Goal: Task Accomplishment & Management: Manage account settings

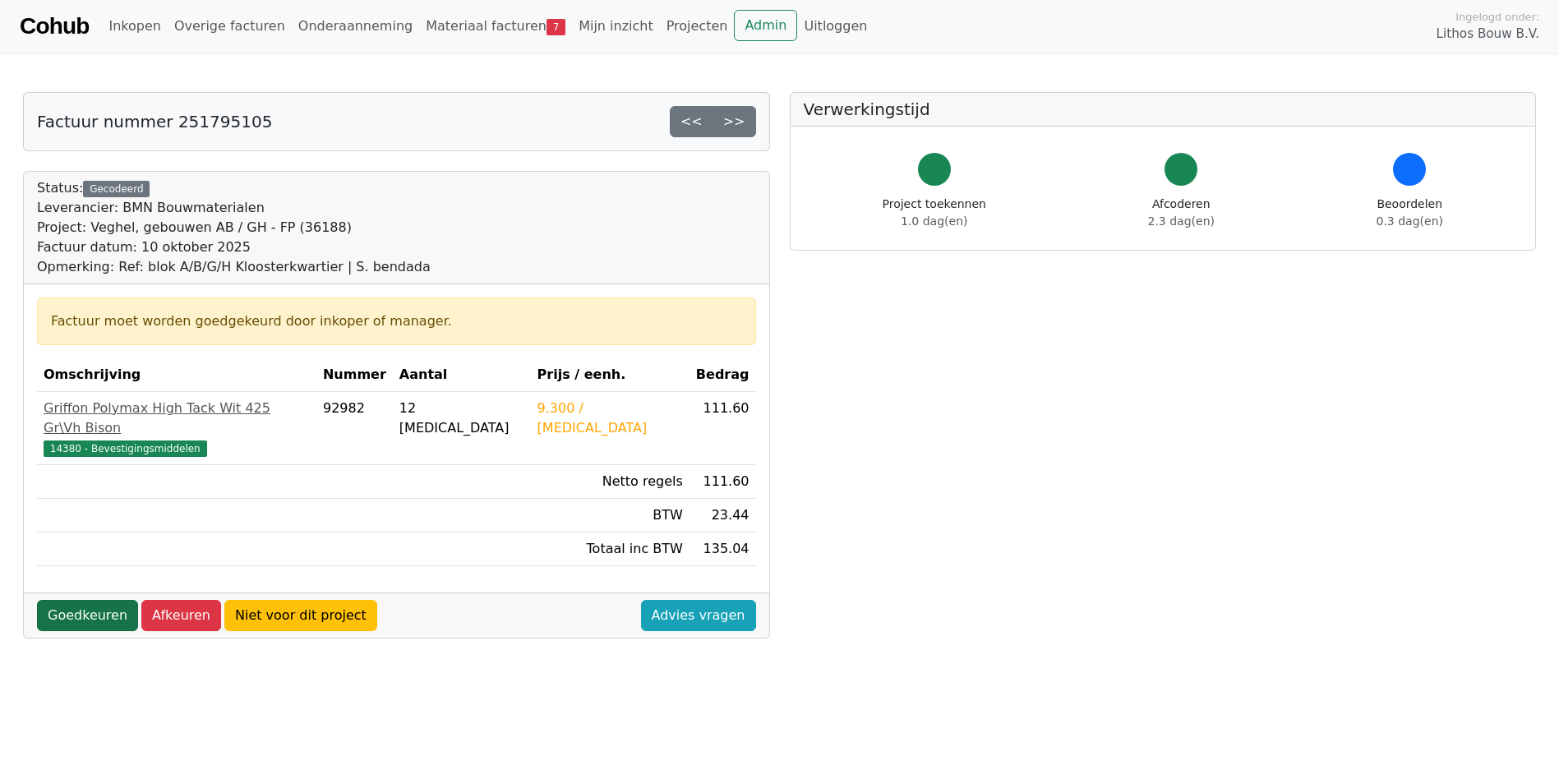
click at [92, 599] on link "Goedkeuren" at bounding box center [87, 615] width 101 height 31
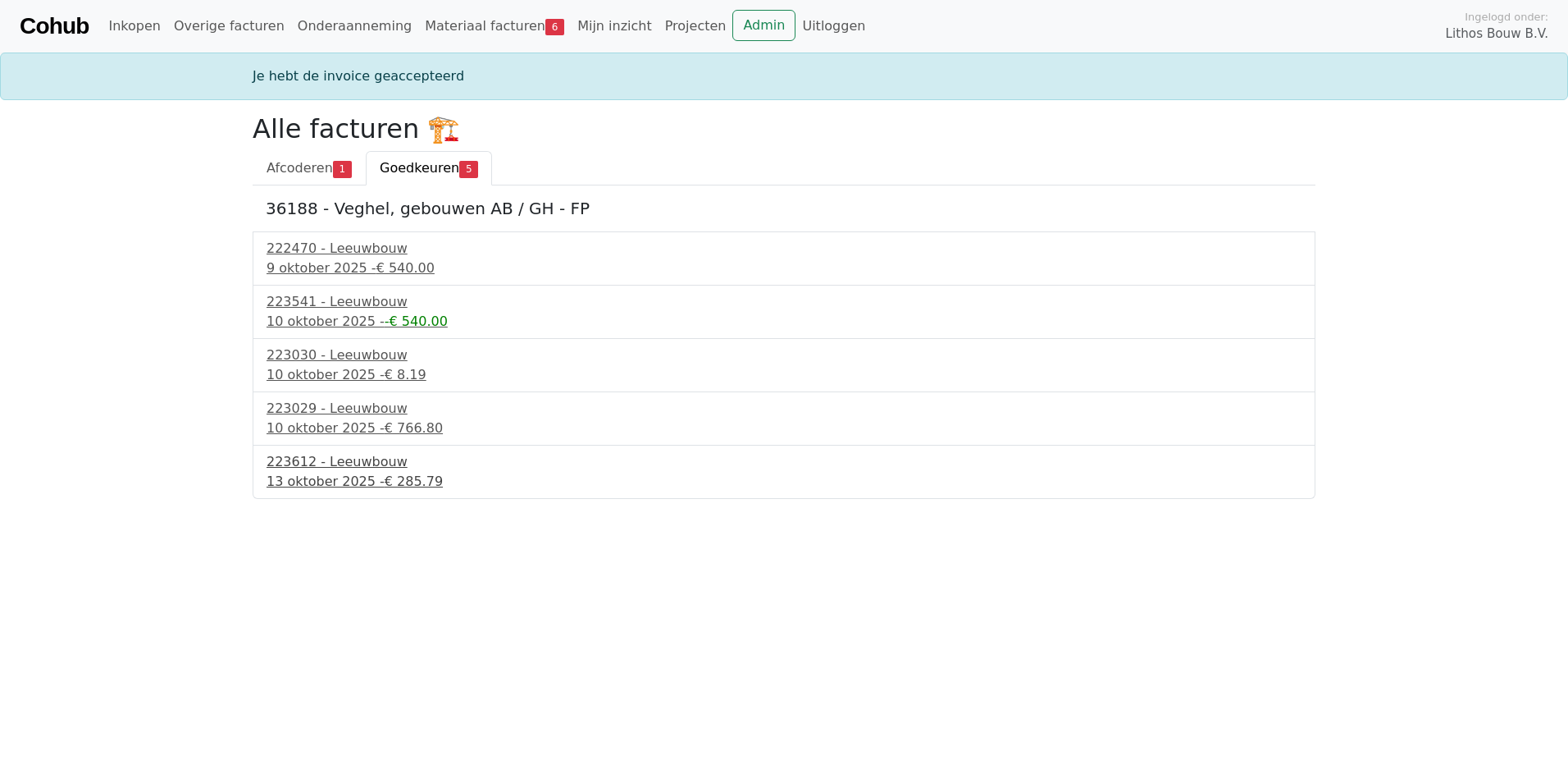
click at [351, 475] on div "13 oktober 2025 - € 285.79" at bounding box center [784, 482] width 1035 height 20
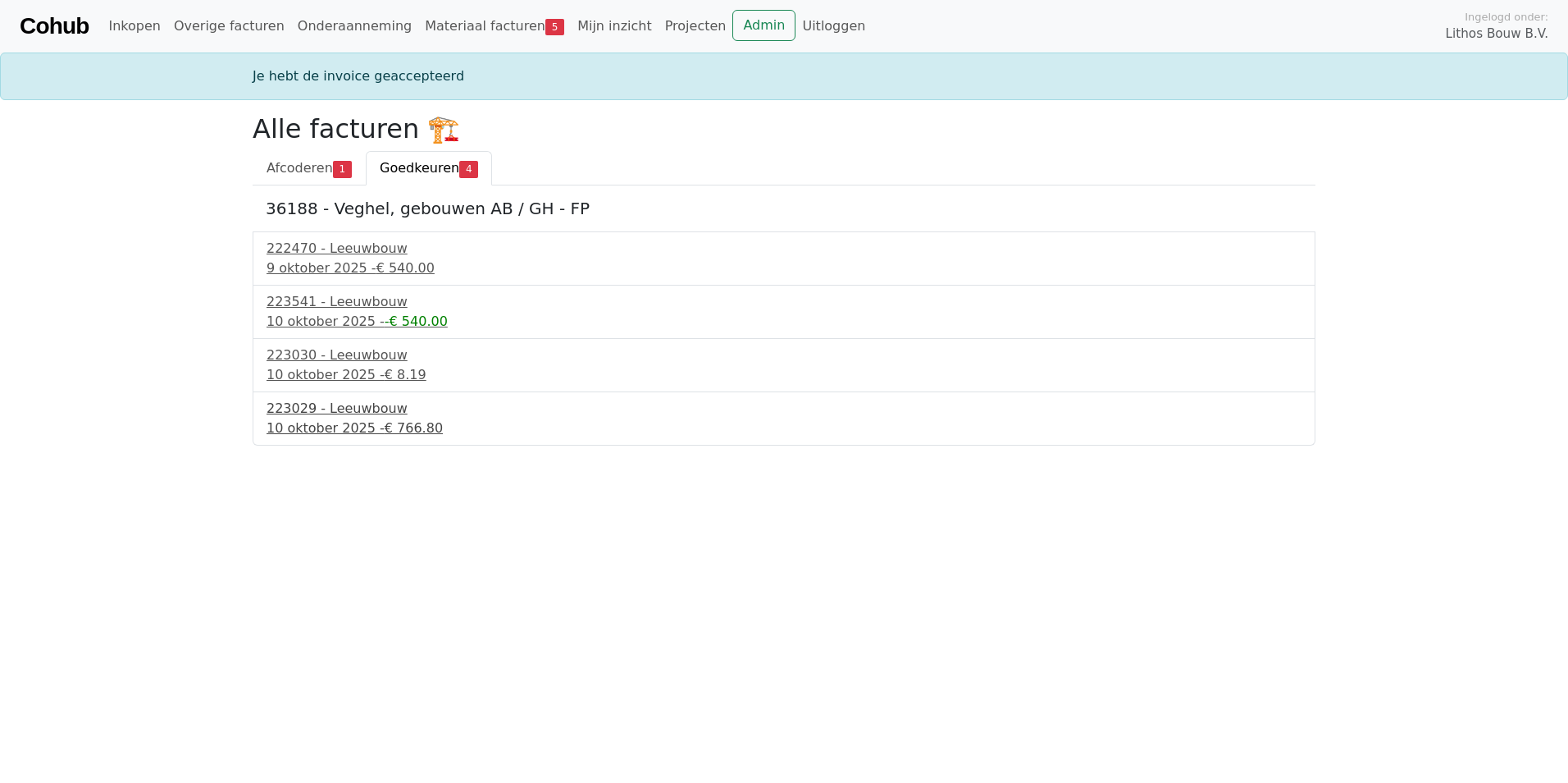
click at [318, 425] on div "10 oktober 2025 - € 766.80" at bounding box center [784, 428] width 1035 height 20
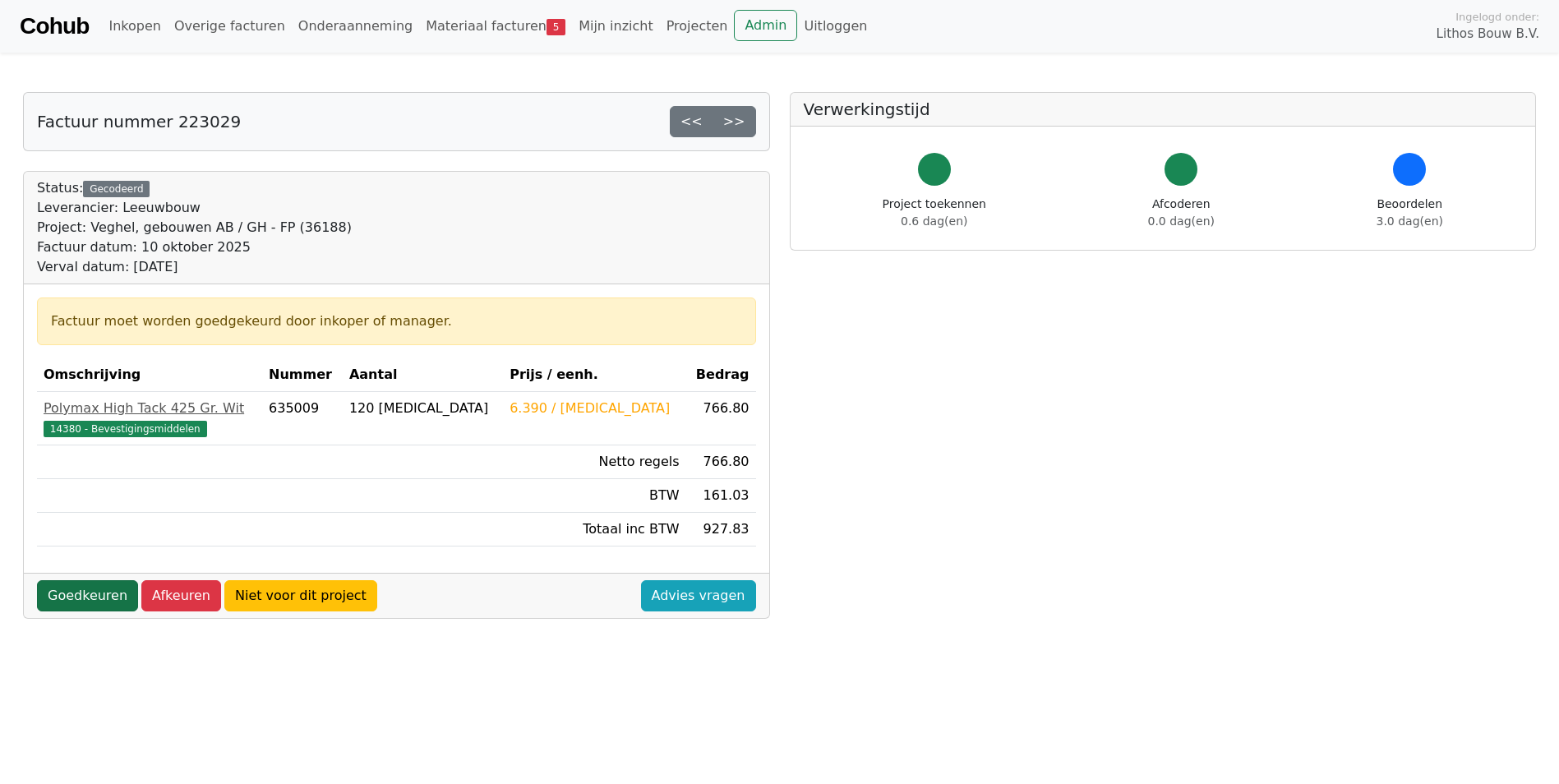
click at [94, 590] on link "Goedkeuren" at bounding box center [87, 595] width 101 height 31
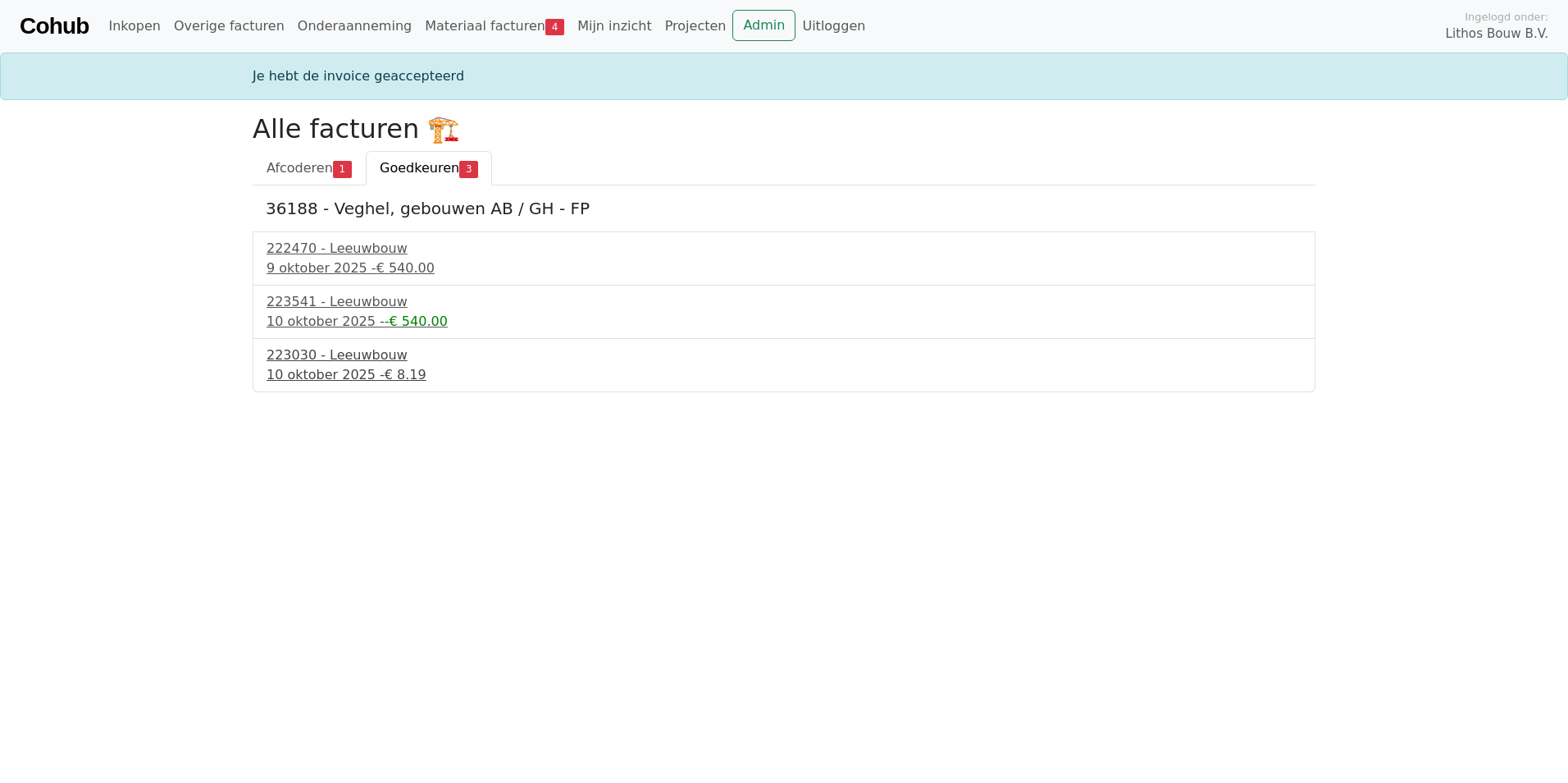
click at [303, 370] on div "10 oktober 2025 - € 8.19" at bounding box center [784, 375] width 1035 height 20
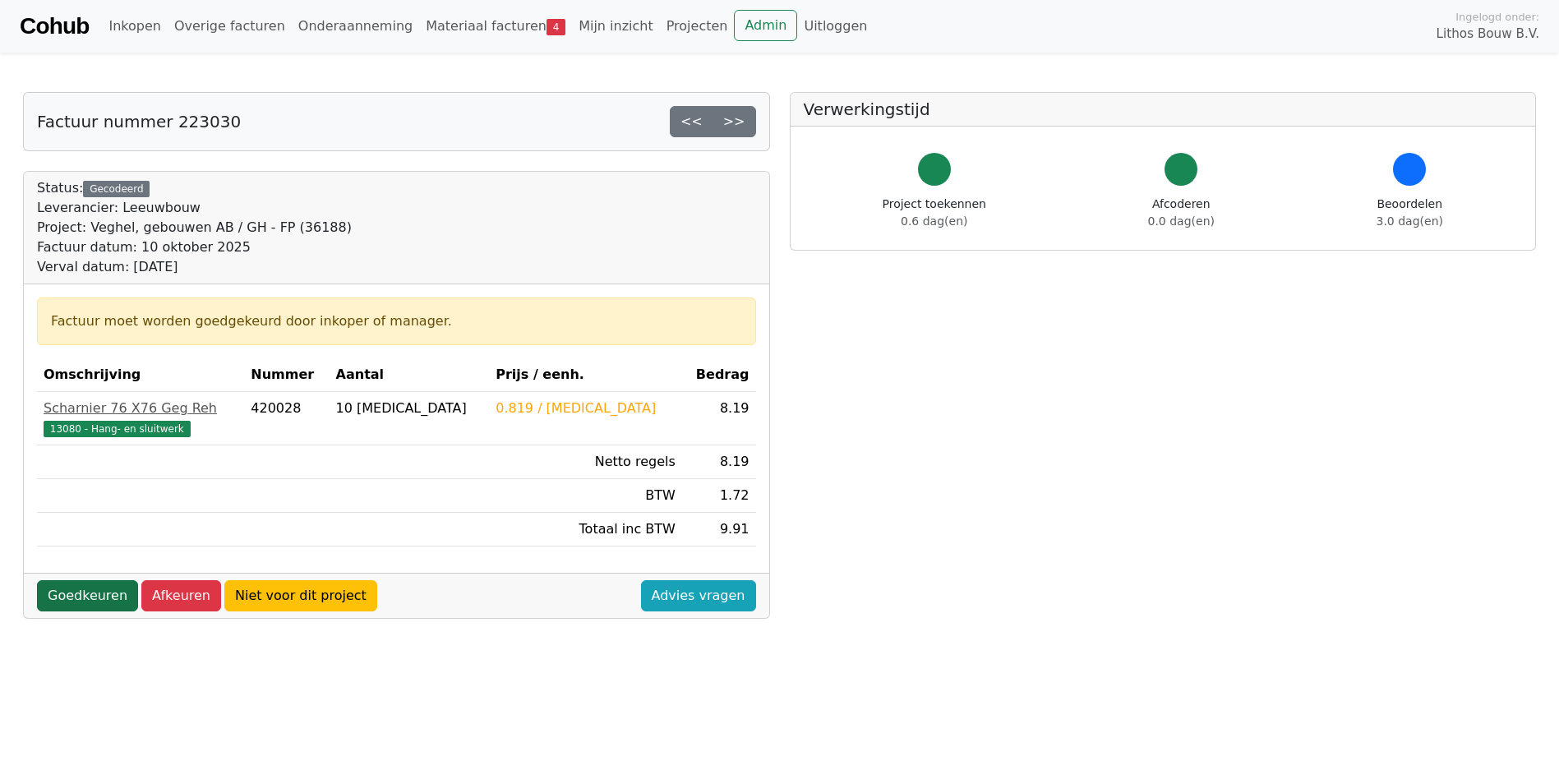
click at [80, 595] on link "Goedkeuren" at bounding box center [87, 595] width 101 height 31
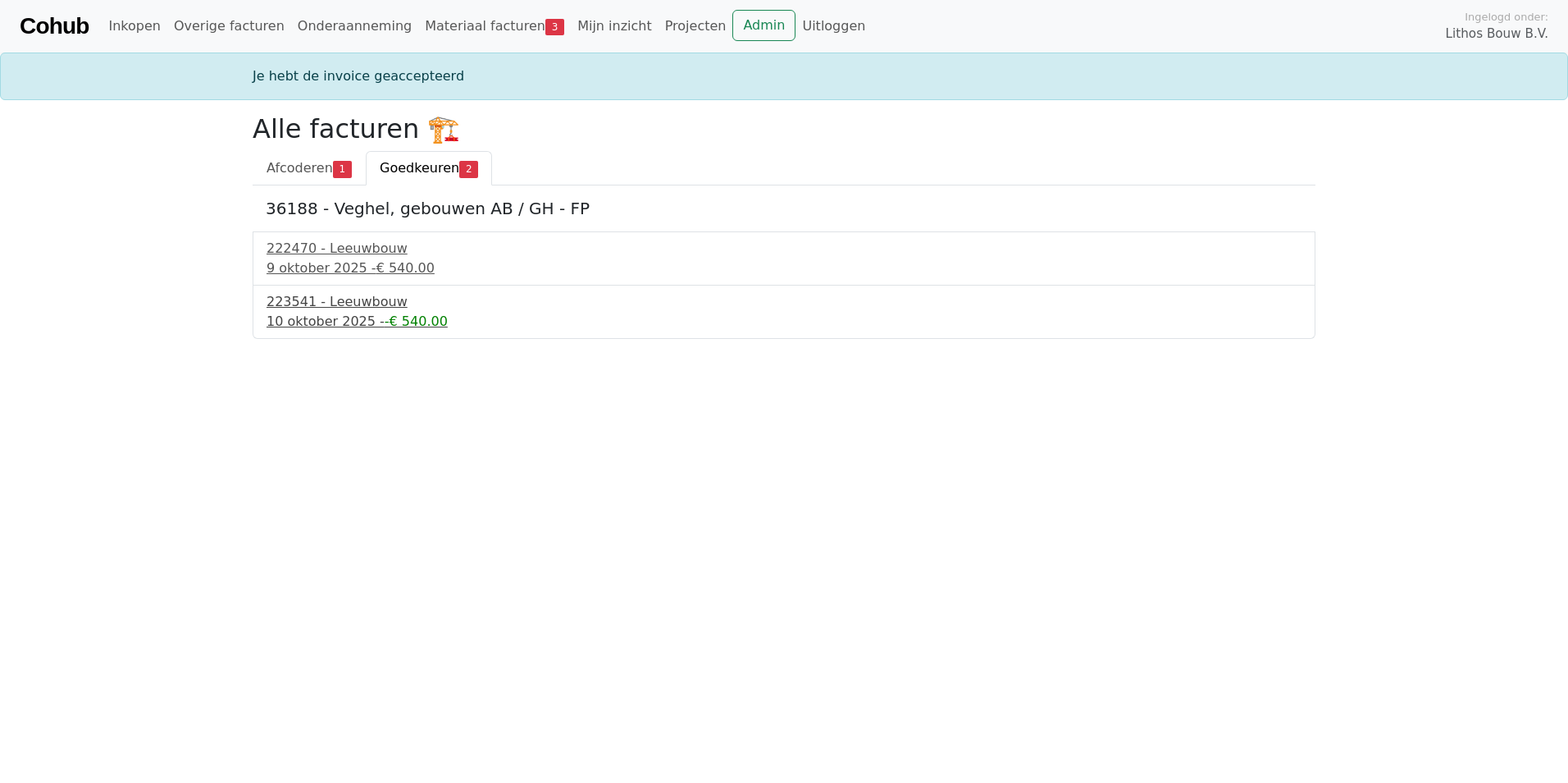
click at [337, 313] on div "[DATE] - -€ 540.00" at bounding box center [784, 322] width 1035 height 20
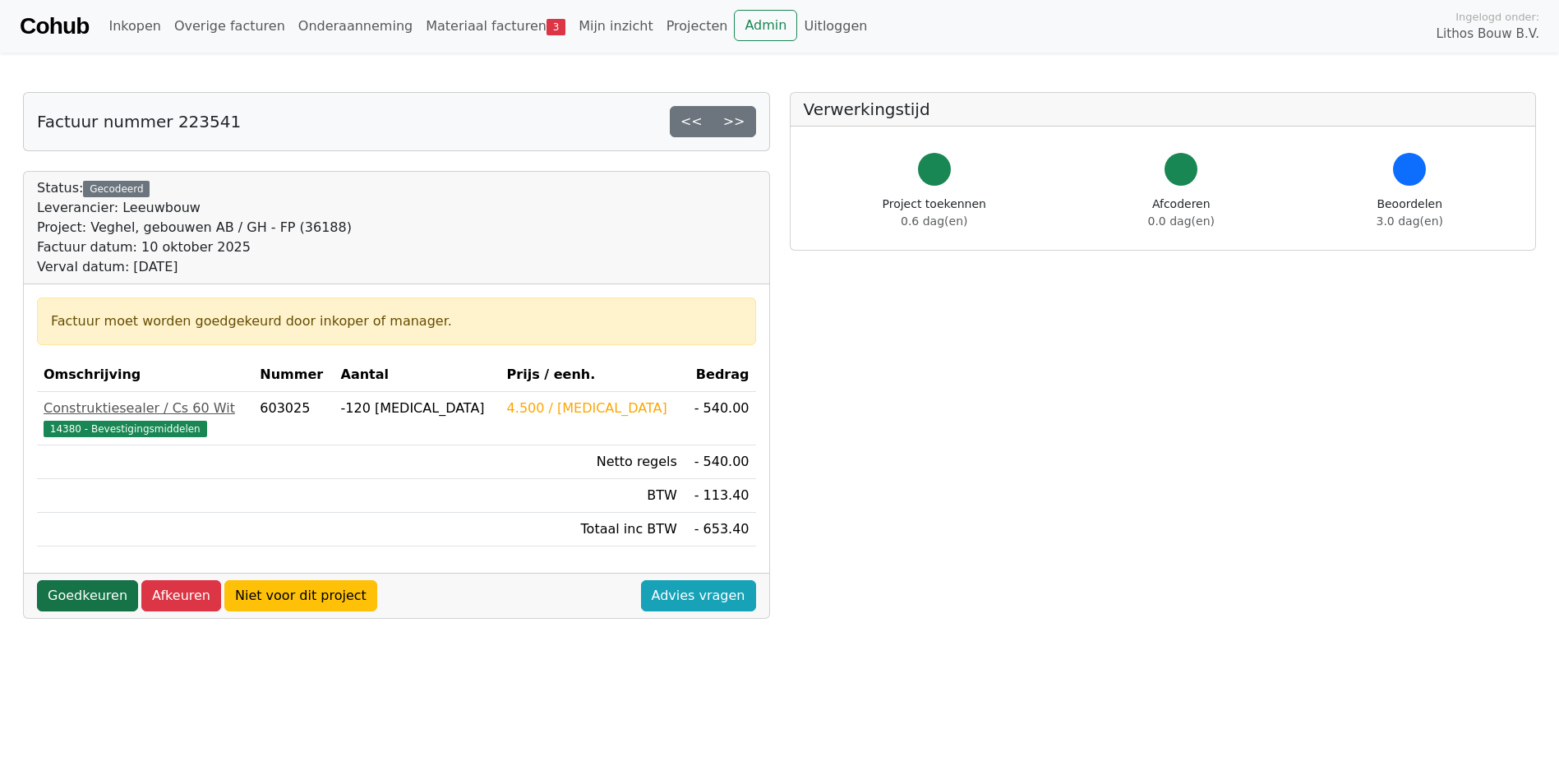
click at [74, 593] on link "Goedkeuren" at bounding box center [87, 595] width 101 height 31
click at [76, 593] on link "Goedkeuren" at bounding box center [87, 595] width 101 height 31
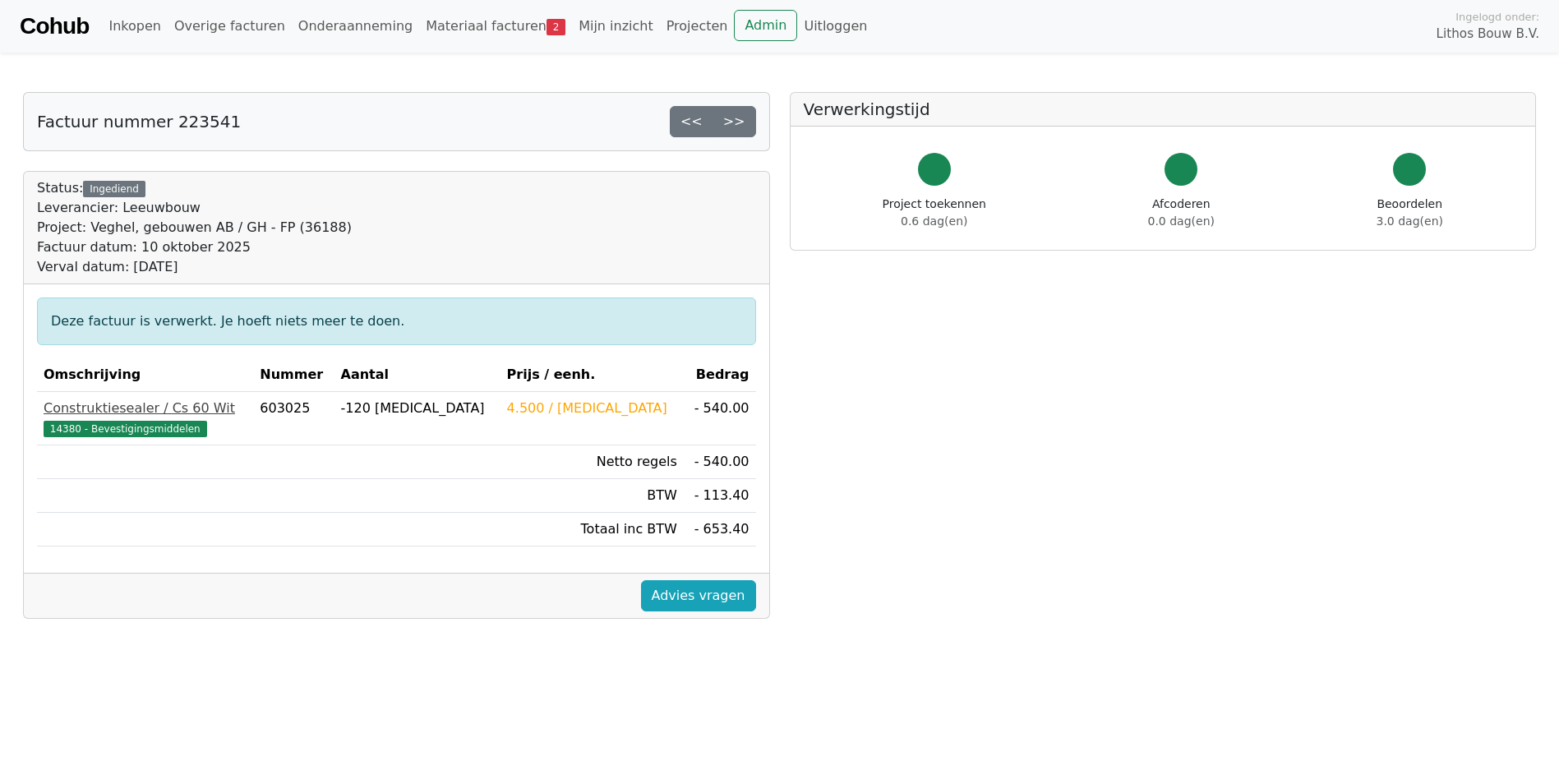
click at [87, 425] on span "14380 - Bevestigingsmiddelen" at bounding box center [125, 428] width 163 height 17
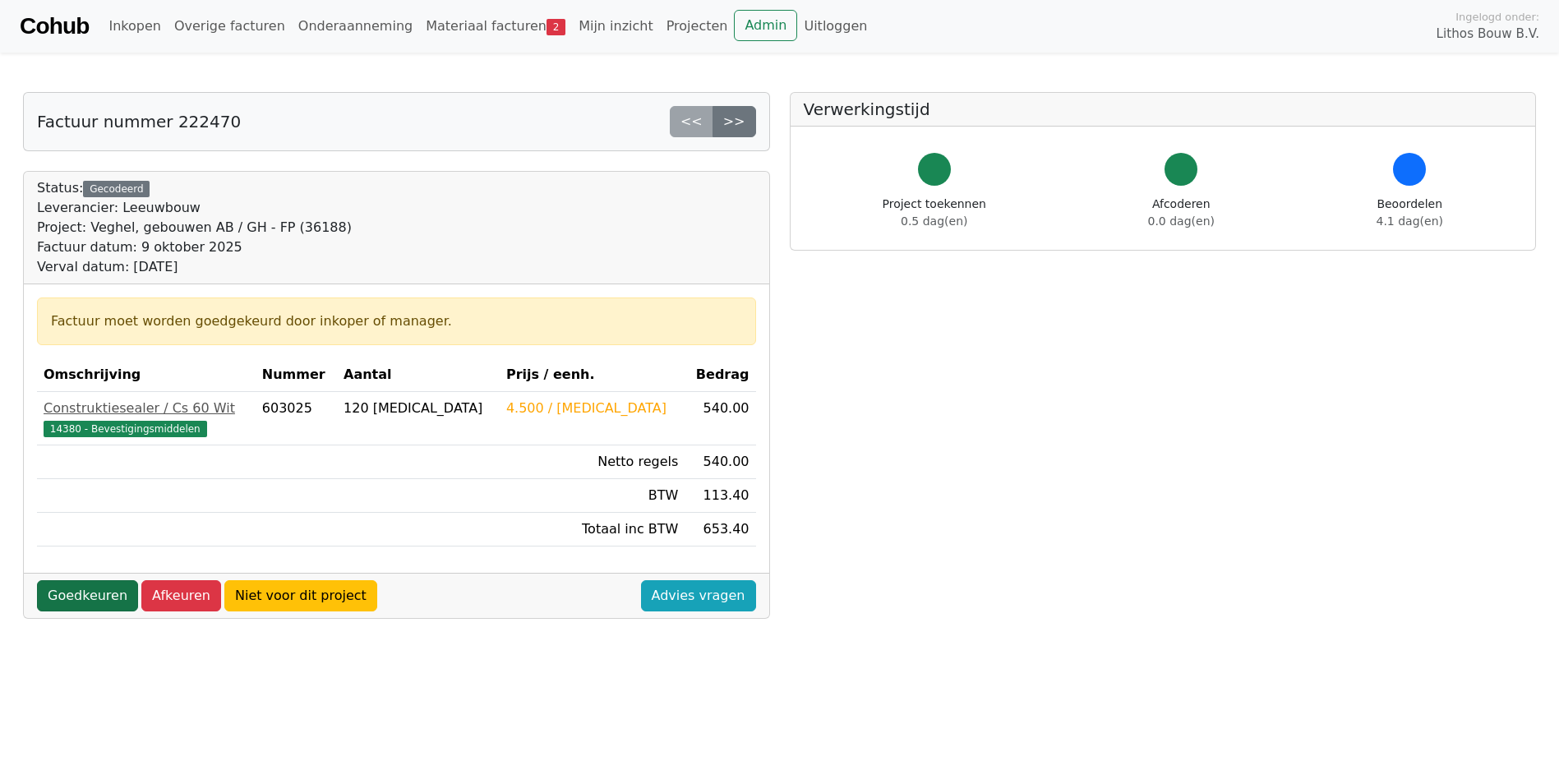
click at [83, 595] on link "Goedkeuren" at bounding box center [87, 595] width 101 height 31
